Goal: Transaction & Acquisition: Purchase product/service

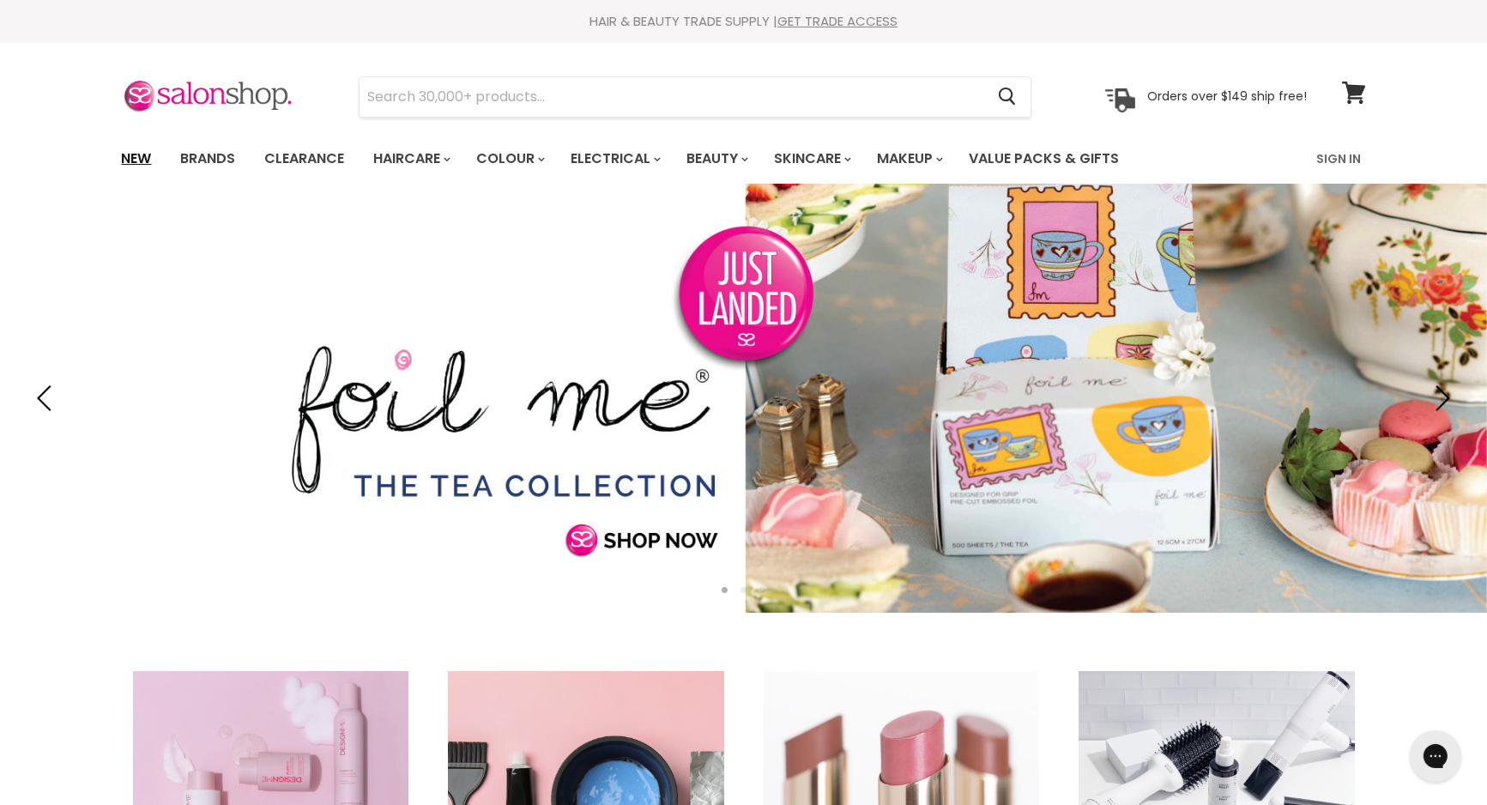
click at [131, 160] on link "New" at bounding box center [137, 159] width 56 height 36
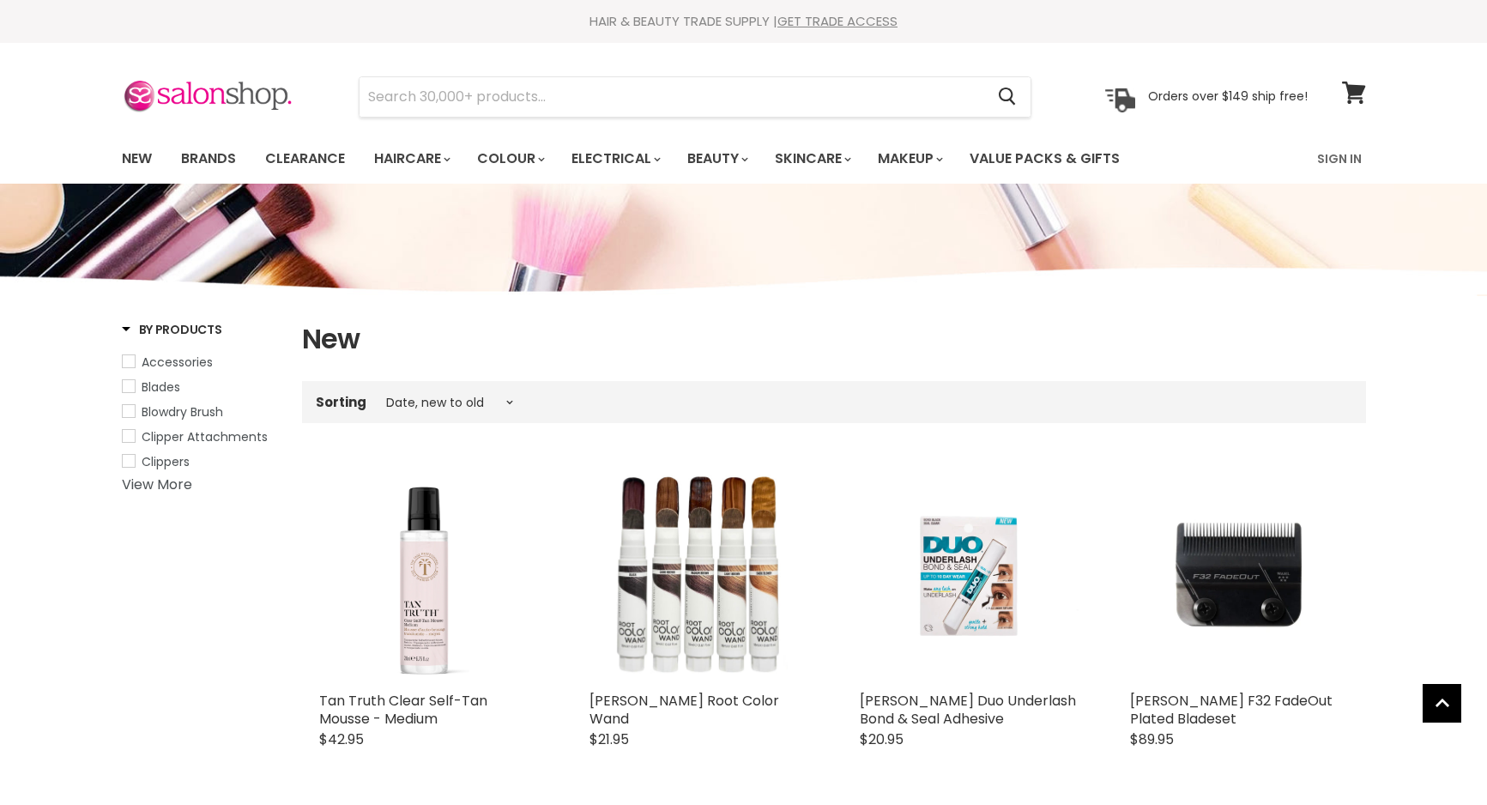
select select "created-descending"
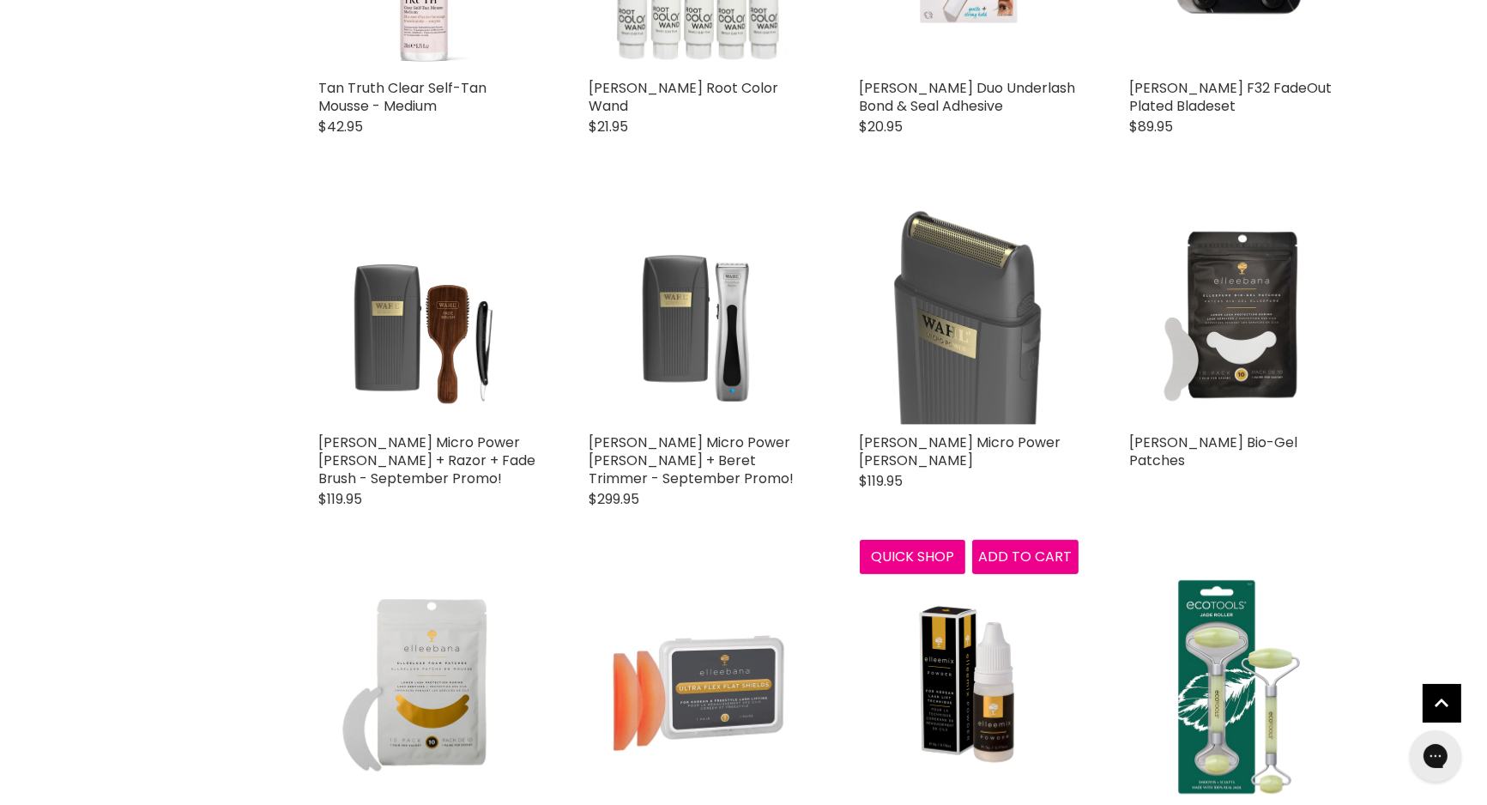
click at [919, 291] on img "Main content" at bounding box center [969, 315] width 219 height 219
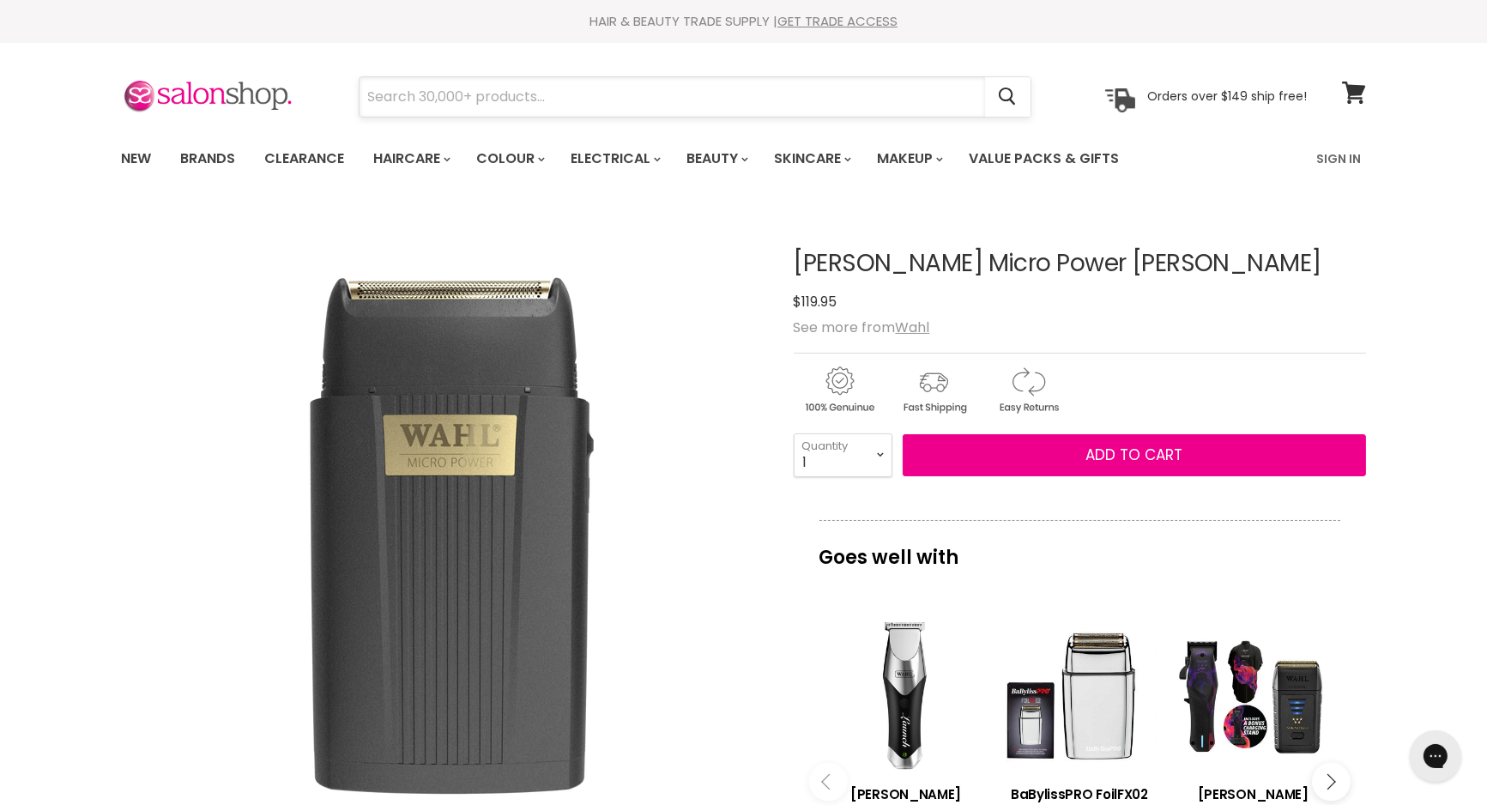
click at [680, 97] on input "Search" at bounding box center [671, 96] width 625 height 39
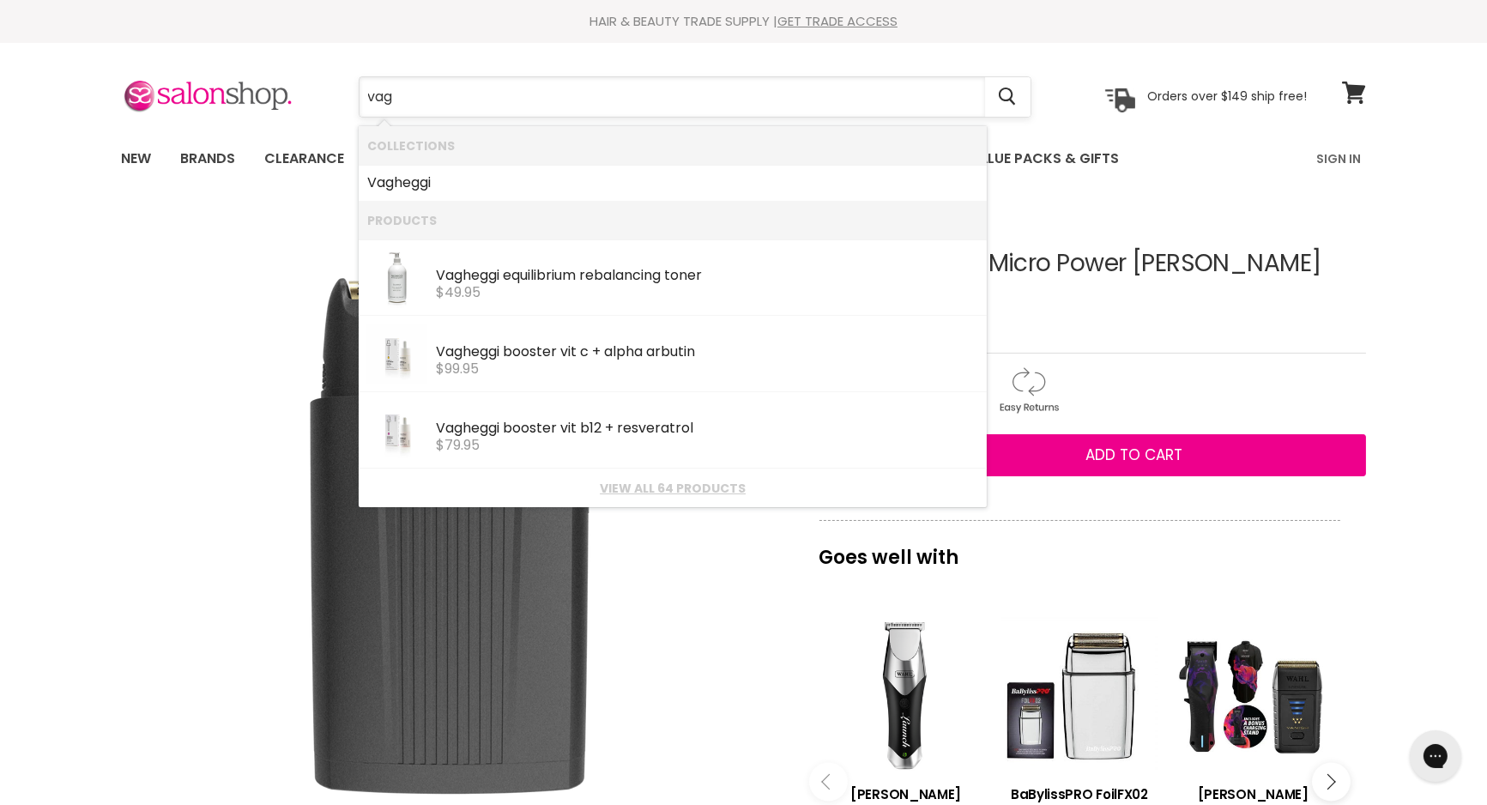
click at [680, 97] on input "vag" at bounding box center [671, 96] width 625 height 39
type input "vag reh"
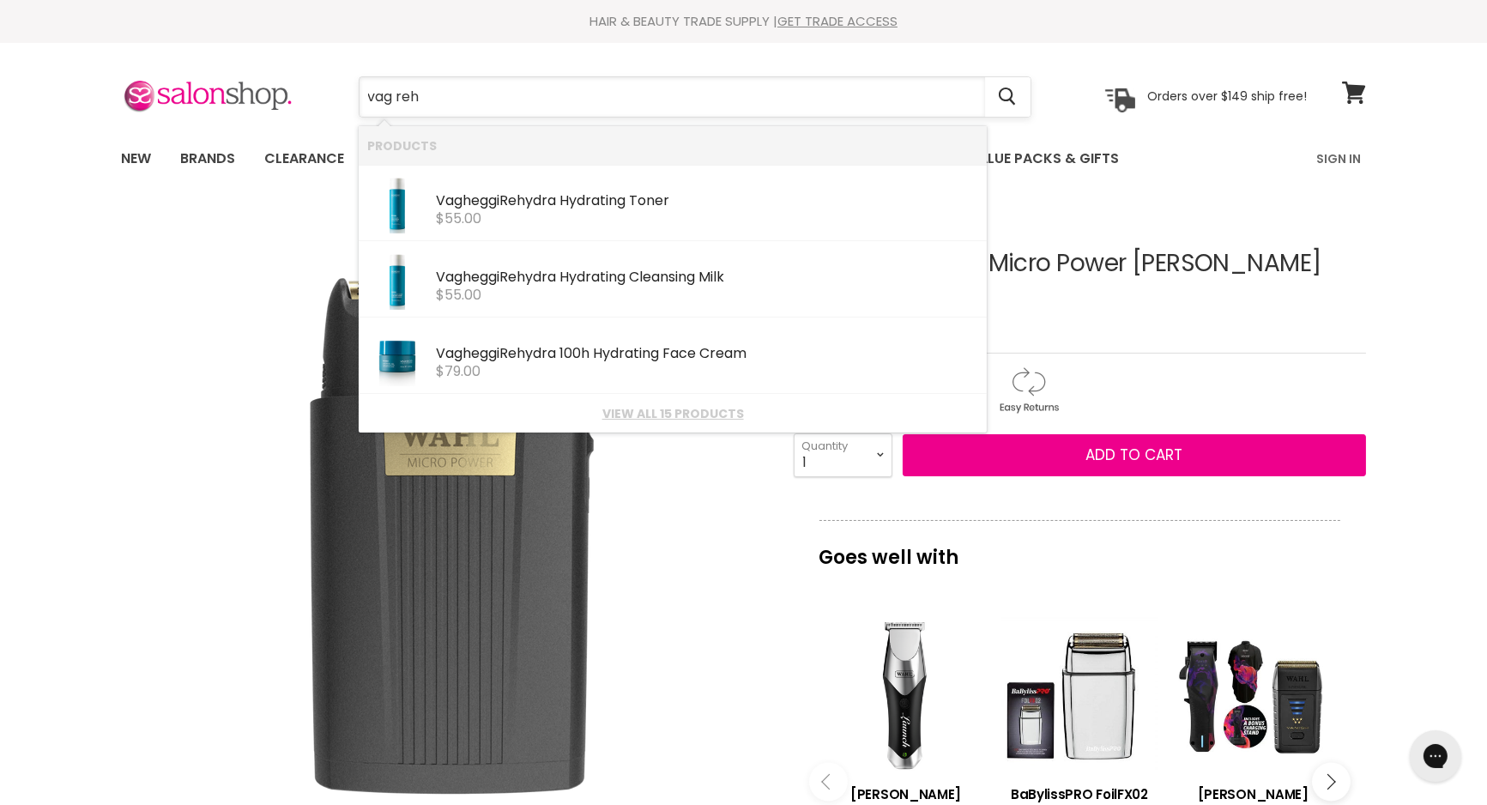
click at [680, 97] on input "vag reh" at bounding box center [671, 96] width 625 height 39
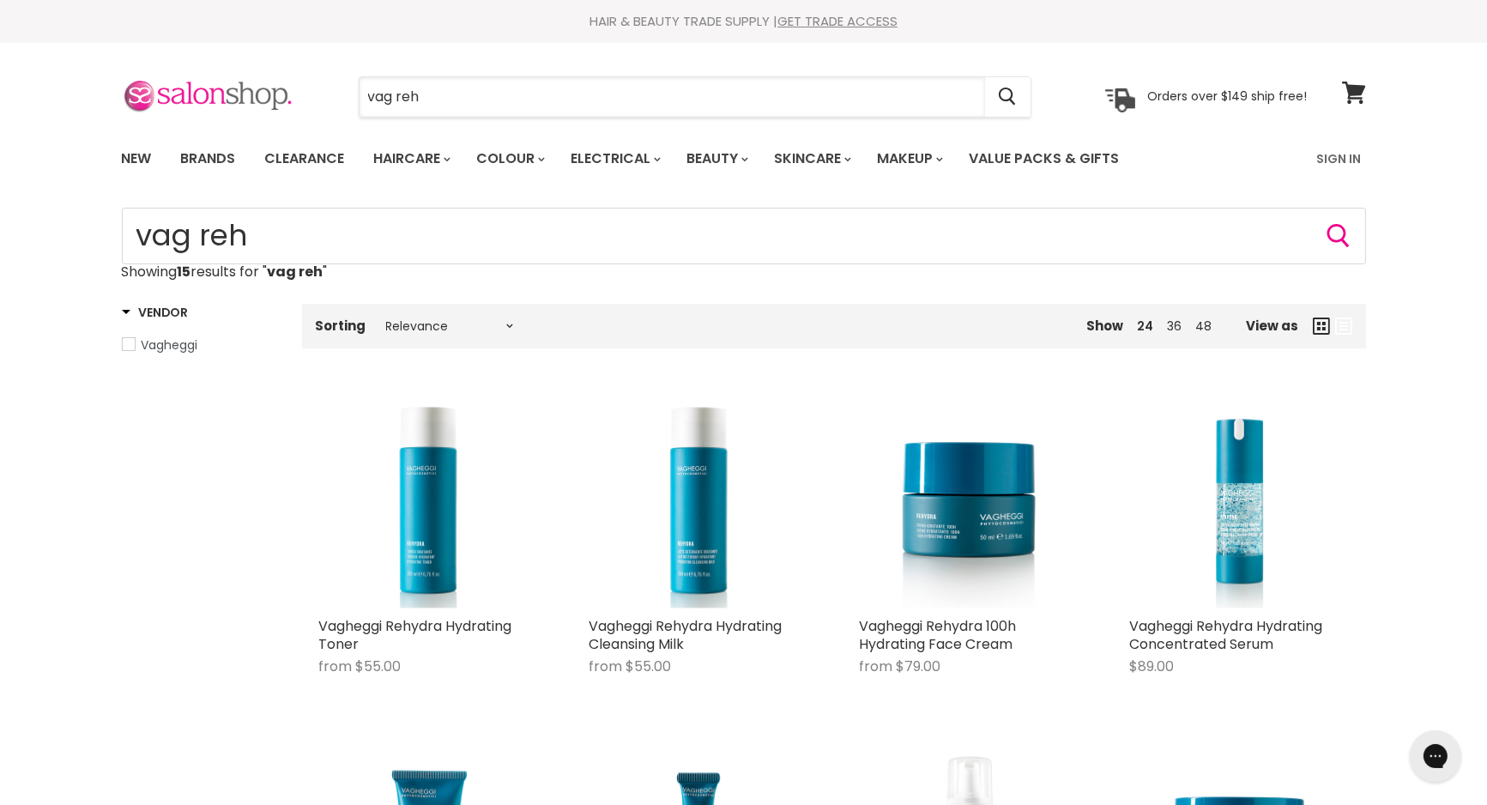
drag, startPoint x: 491, startPoint y: 90, endPoint x: 275, endPoint y: 82, distance: 216.3
click at [275, 82] on div "vag reh Cancel Orders over $149 ship free!" at bounding box center [715, 96] width 1186 height 39
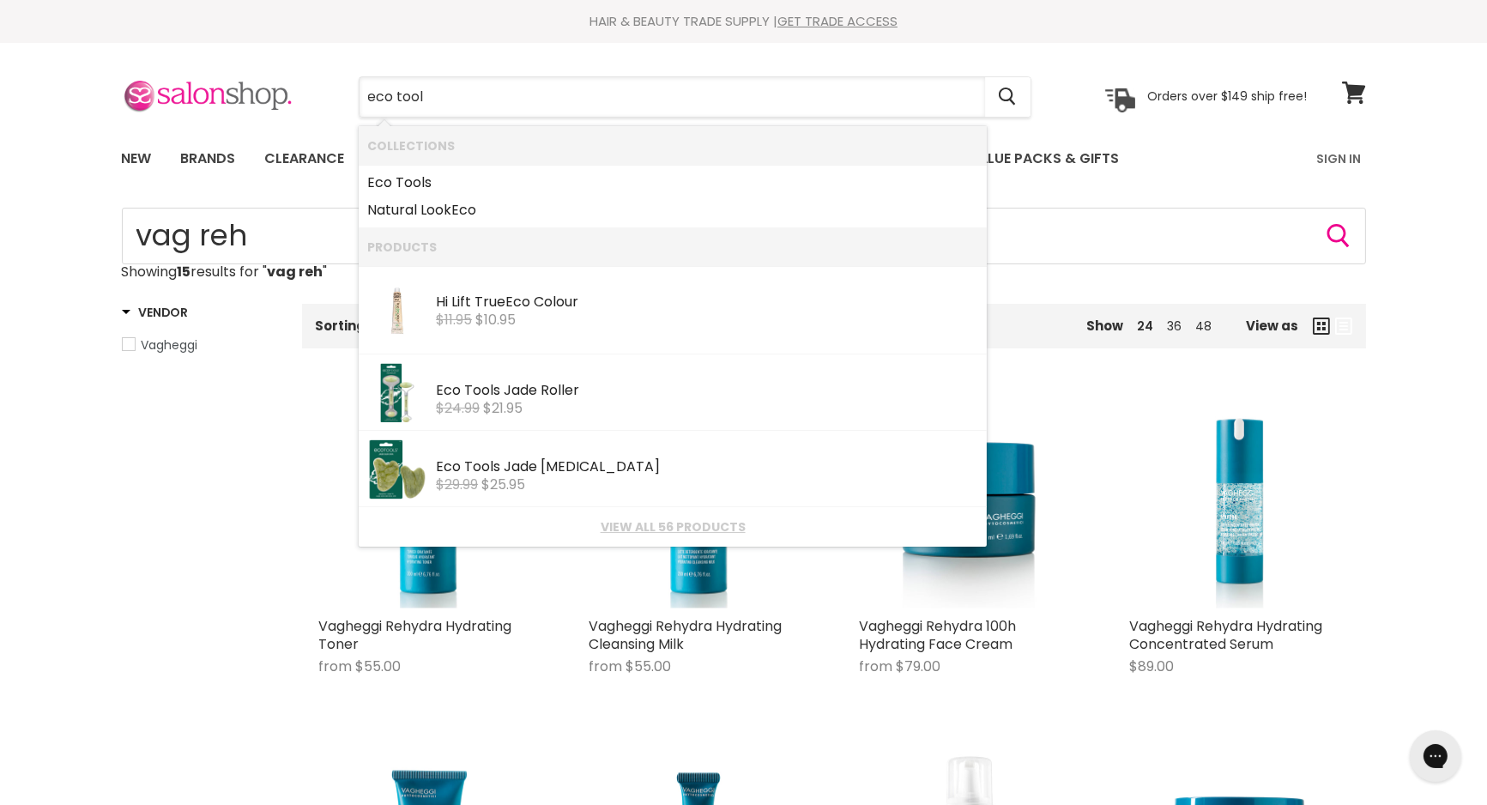
type input "eco tools"
